Goal: Task Accomplishment & Management: Use online tool/utility

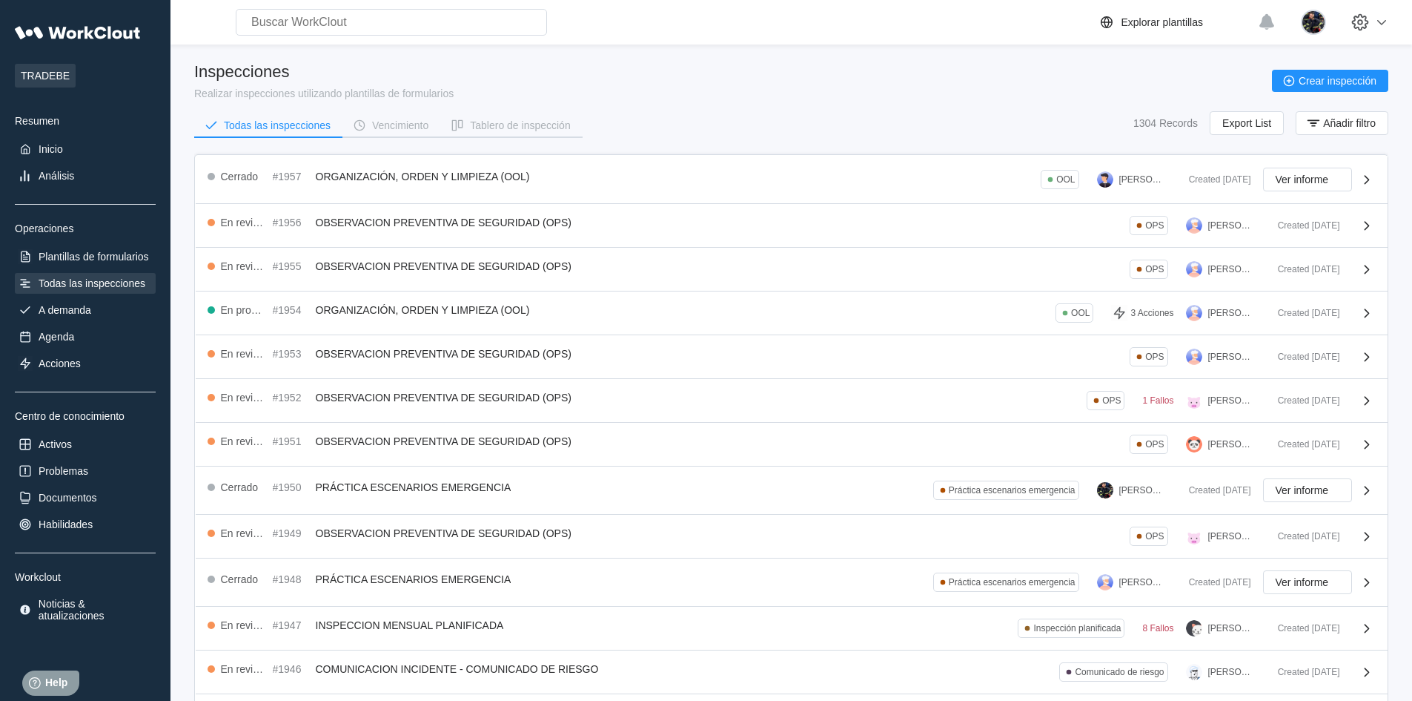
click at [667, 93] on div "Inspecciones Realizar inspecciones utilizando plantillas de formularios Crear i…" at bounding box center [791, 80] width 1194 height 37
click at [629, 76] on div "Inspecciones Realizar inspecciones utilizando plantillas de formularios Crear i…" at bounding box center [791, 80] width 1194 height 37
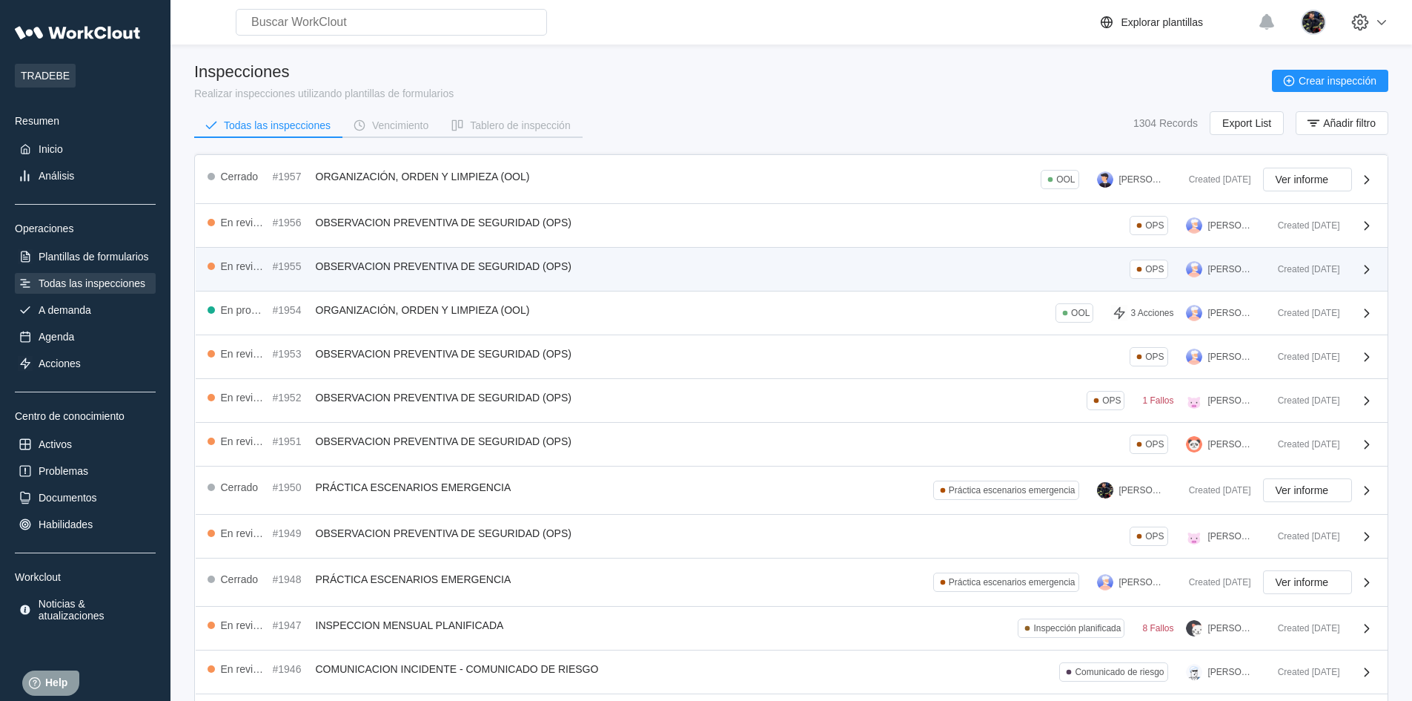
click at [571, 270] on span "OBSERVACION PREVENTIVA DE SEGURIDAD (OPS)" at bounding box center [444, 266] width 256 height 12
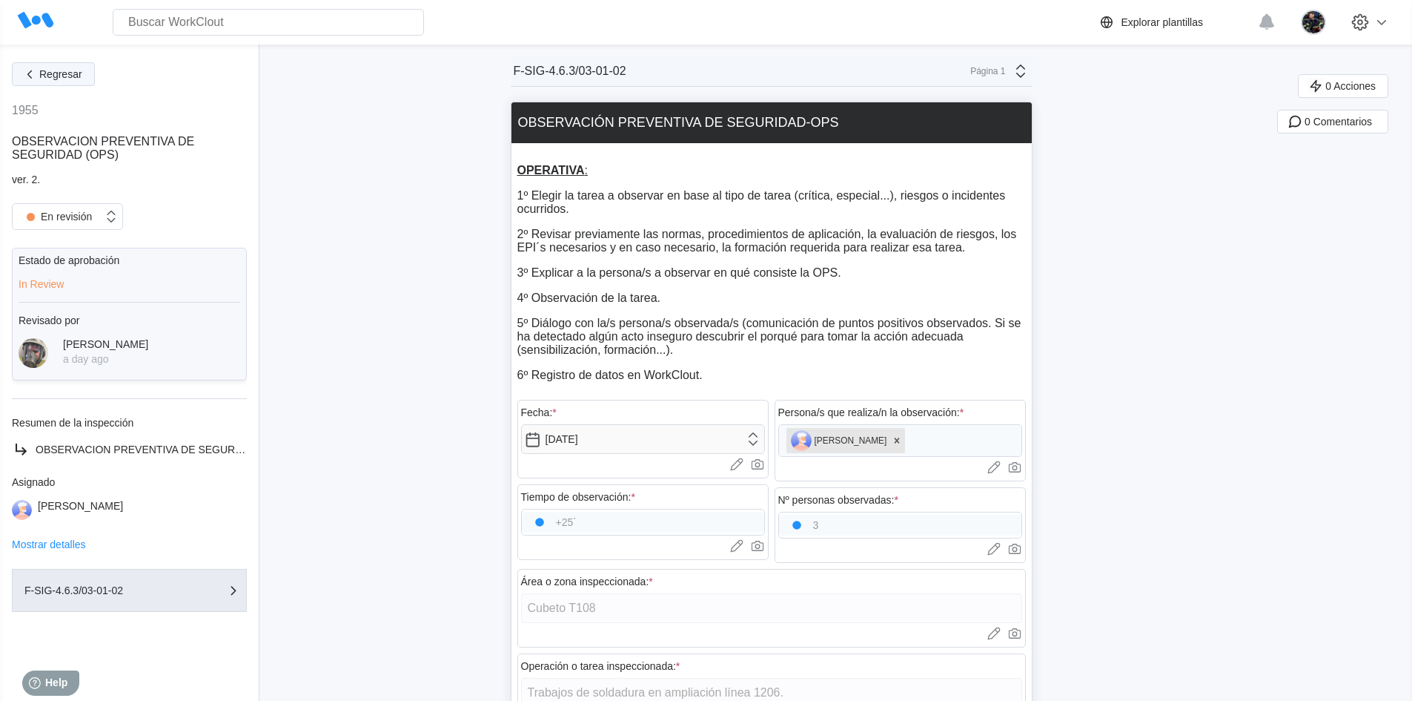
click at [42, 62] on button "Regresar" at bounding box center [53, 74] width 83 height 24
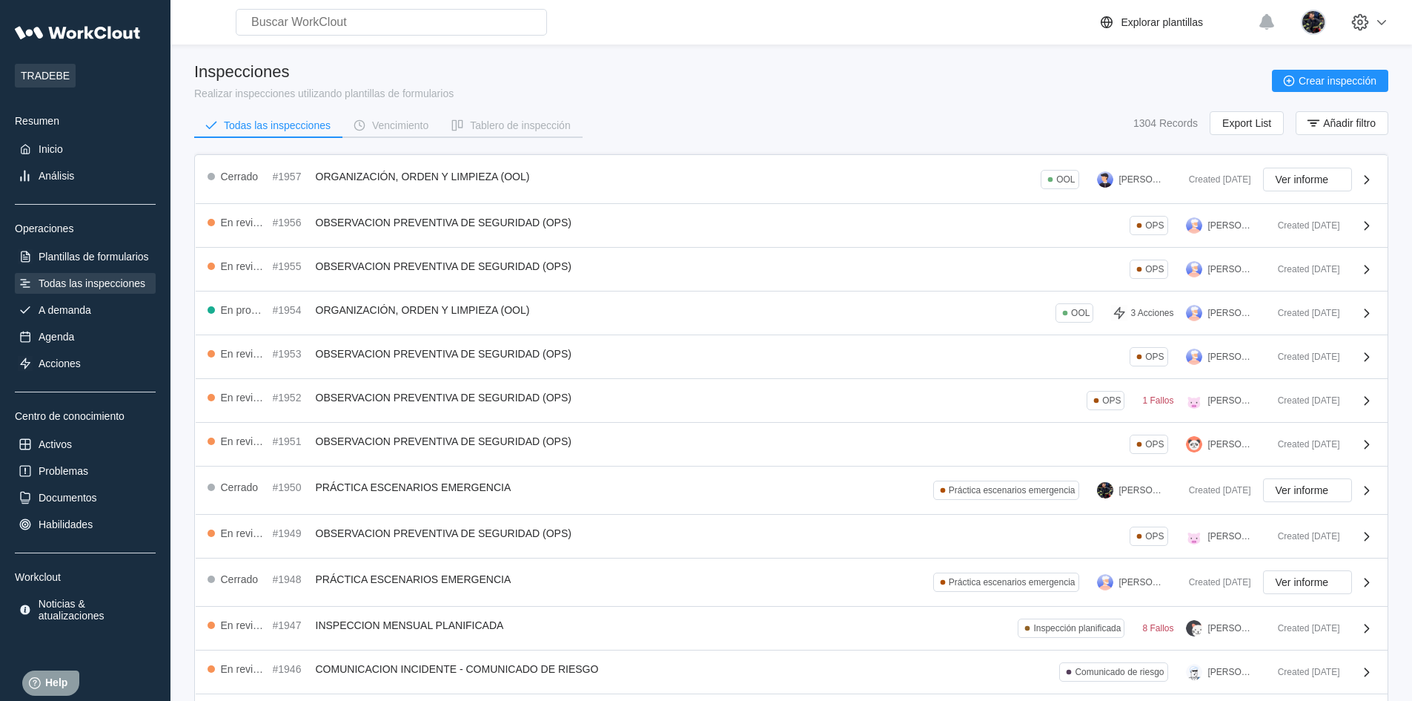
click at [612, 89] on div "Inspecciones Realizar inspecciones utilizando plantillas de formularios Crear i…" at bounding box center [791, 80] width 1194 height 37
click at [627, 70] on div "Inspecciones Realizar inspecciones utilizando plantillas de formularios Crear i…" at bounding box center [791, 80] width 1194 height 37
click at [512, 84] on div "Inspecciones Realizar inspecciones utilizando plantillas de formularios Crear i…" at bounding box center [791, 80] width 1194 height 37
click at [708, 82] on div "Inspecciones Realizar inspecciones utilizando plantillas de formularios Crear i…" at bounding box center [791, 80] width 1194 height 37
